Goal: Task Accomplishment & Management: Manage account settings

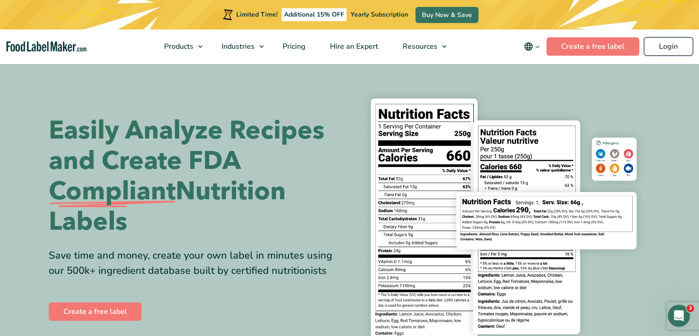
click at [657, 48] on link "Login" at bounding box center [668, 46] width 49 height 18
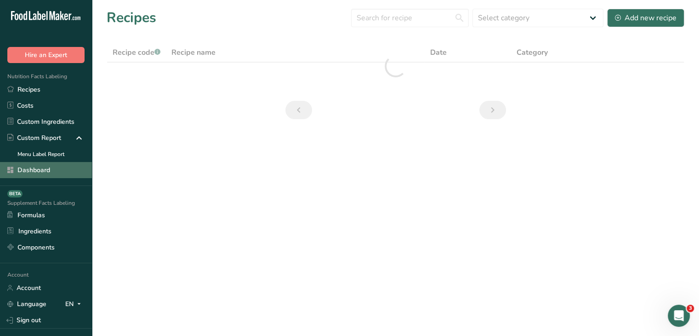
click at [48, 173] on link "Dashboard" at bounding box center [46, 170] width 92 height 16
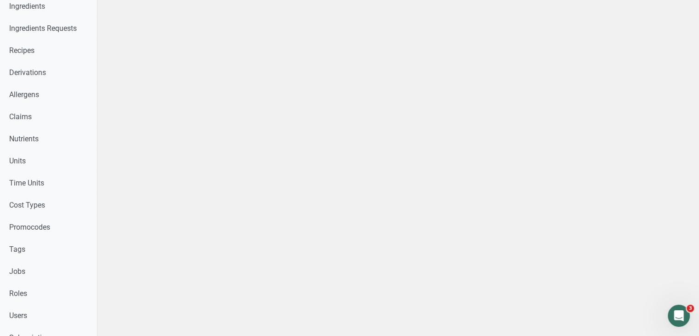
scroll to position [507, 0]
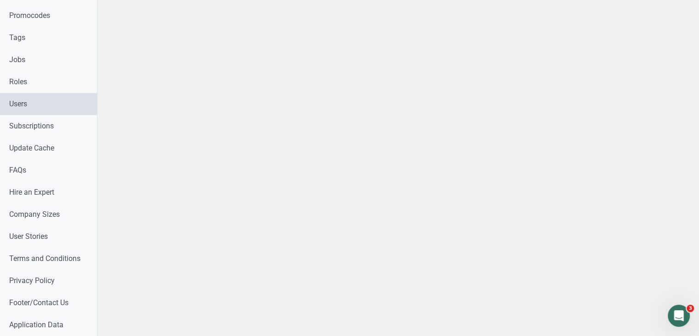
click at [64, 109] on link "Users" at bounding box center [48, 104] width 97 height 22
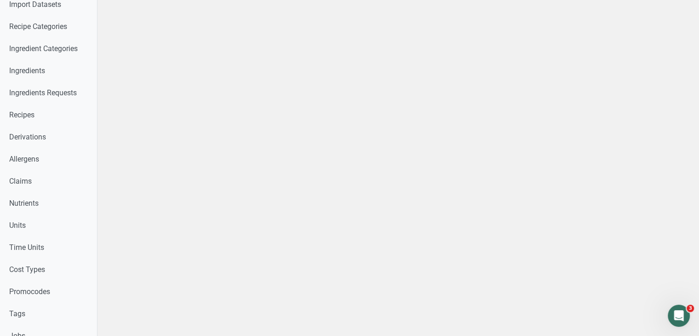
select select
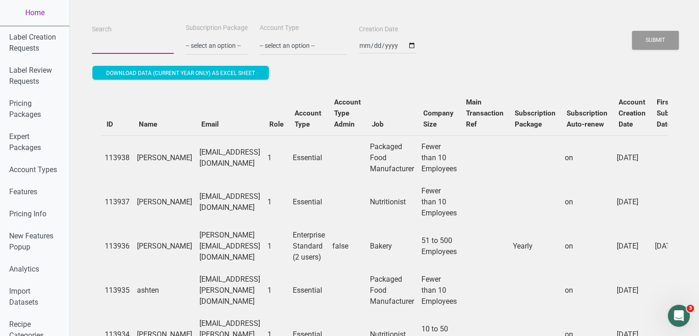
click at [136, 43] on input "Search" at bounding box center [133, 45] width 82 height 17
paste input "satopetboutique@gmail.com"
type input "satopetboutique@gmail.com"
click at [632, 31] on button "Submit" at bounding box center [655, 40] width 47 height 19
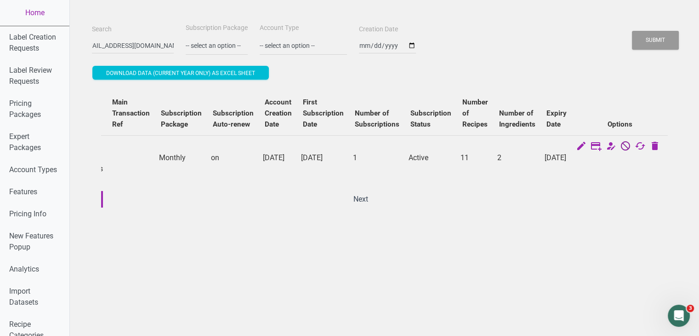
scroll to position [0, 0]
click at [631, 149] on icon at bounding box center [625, 146] width 11 height 13
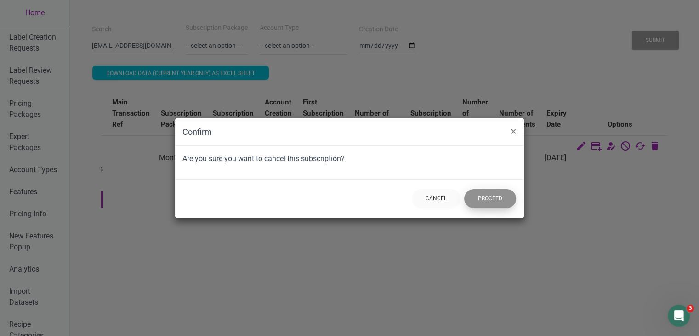
click at [485, 199] on button "Proceed" at bounding box center [490, 198] width 52 height 19
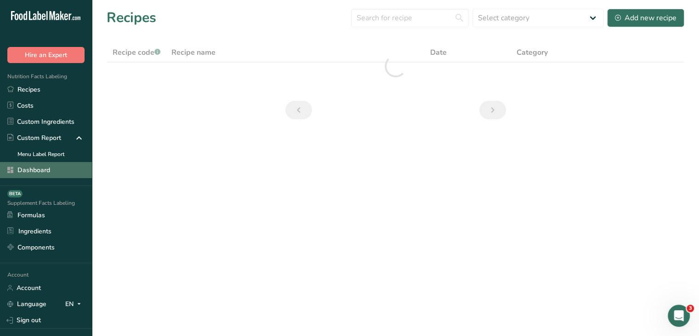
click at [48, 177] on link "Dashboard" at bounding box center [46, 170] width 92 height 16
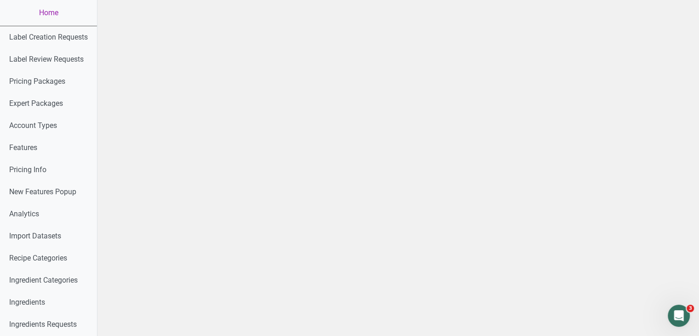
scroll to position [421, 0]
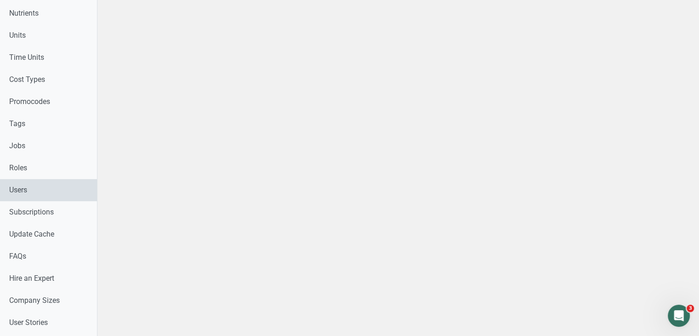
click at [51, 191] on link "Users" at bounding box center [48, 190] width 97 height 22
drag, startPoint x: 698, startPoint y: 199, endPoint x: 706, endPoint y: 200, distance: 8.3
click at [699, 200] on html "Home Label Creation Requests Label Review Requests Pricing Packages Expert Pack…" at bounding box center [349, 0] width 699 height 843
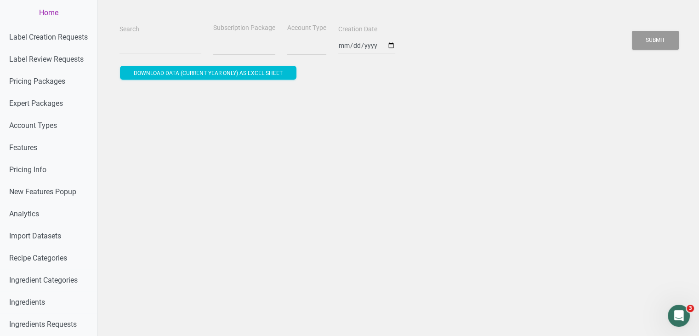
select select
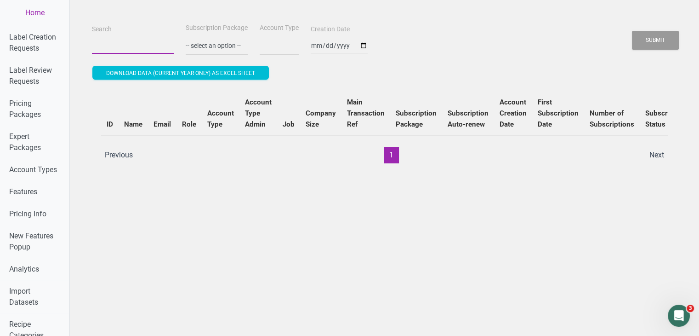
click at [153, 42] on input "Search" at bounding box center [133, 45] width 82 height 17
paste input "[EMAIL_ADDRESS][DOMAIN_NAME]"
type input "[EMAIL_ADDRESS][DOMAIN_NAME]"
click at [632, 31] on button "Submit" at bounding box center [655, 40] width 47 height 19
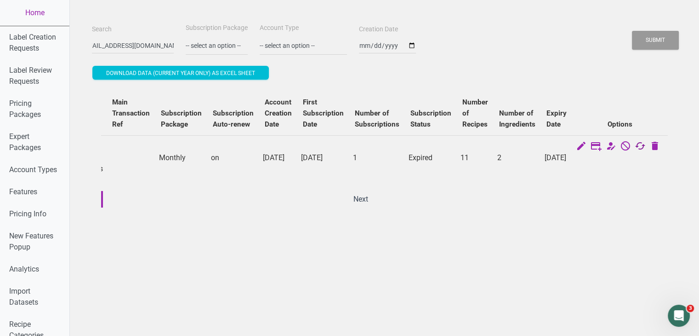
scroll to position [0, 0]
click at [646, 148] on icon at bounding box center [640, 146] width 11 height 13
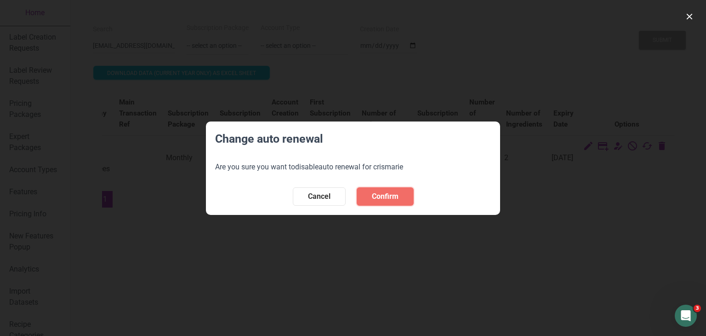
click at [404, 194] on button "Confirm" at bounding box center [385, 196] width 57 height 18
